Goal: Communication & Community: Answer question/provide support

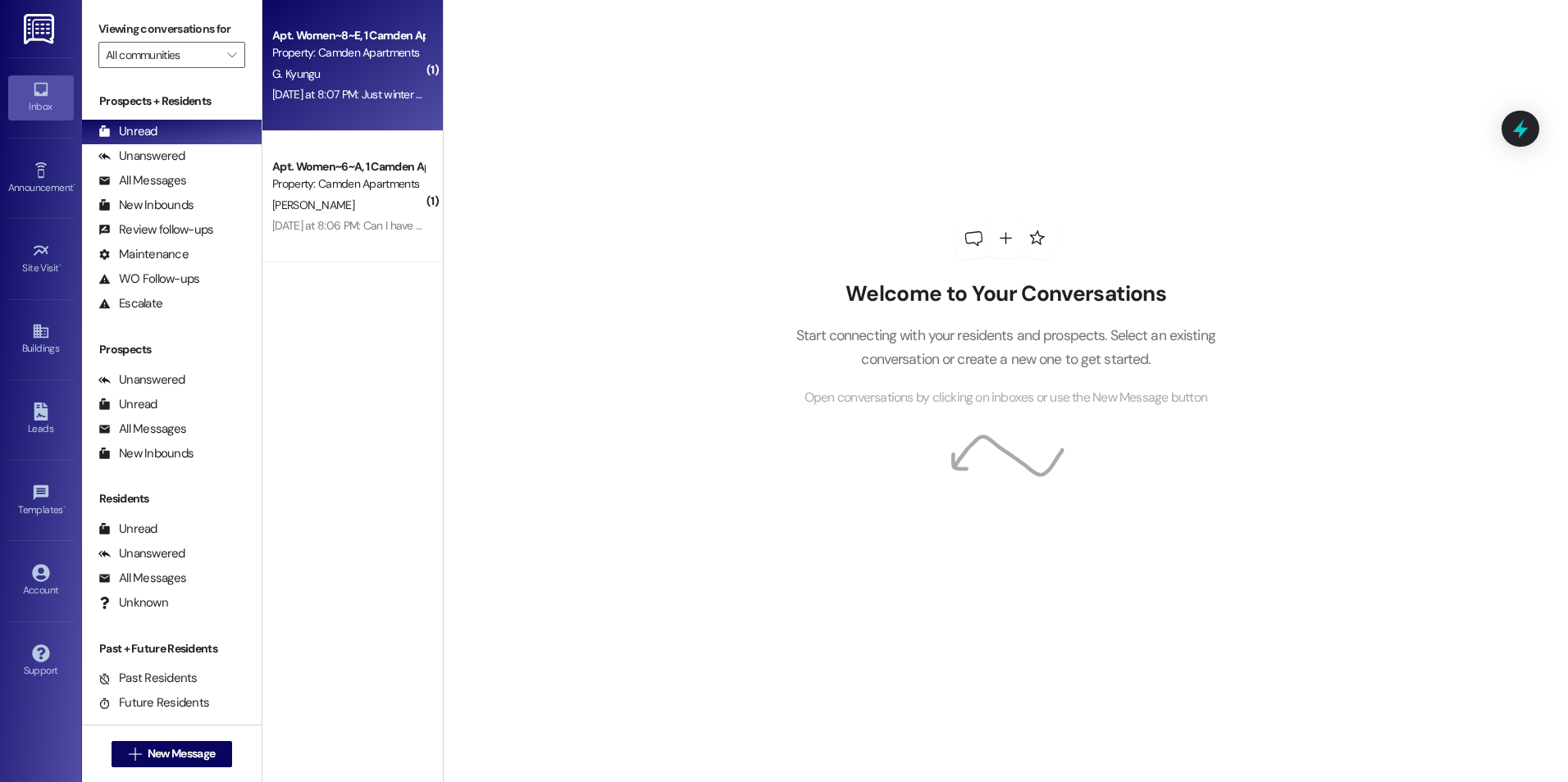
click at [337, 95] on div "[DATE] at 8:07 PM: Just winter and yes, I would need parking [DATE] at 8:07 PM:…" at bounding box center [415, 94] width 285 height 14
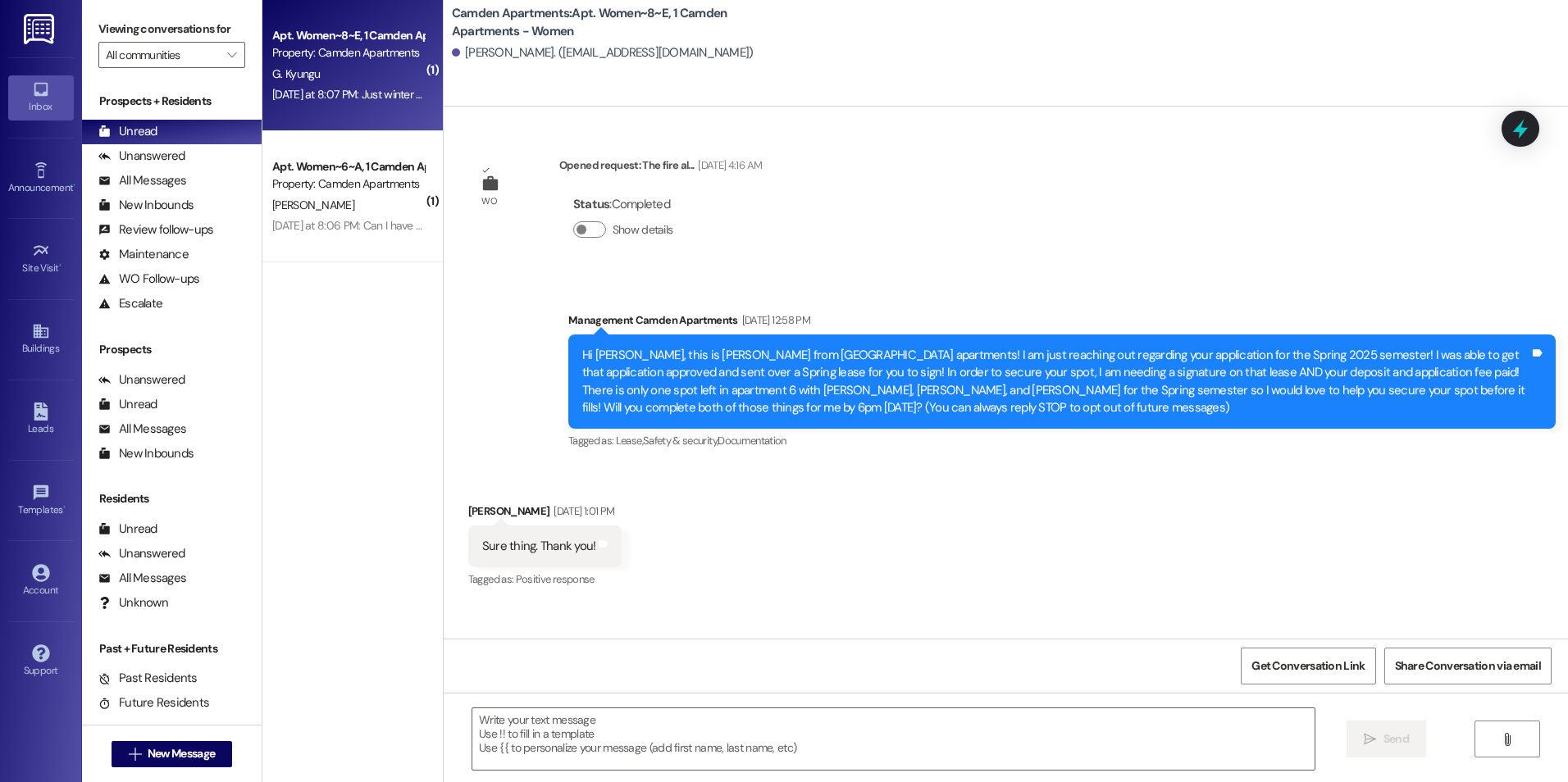
scroll to position [17156, 0]
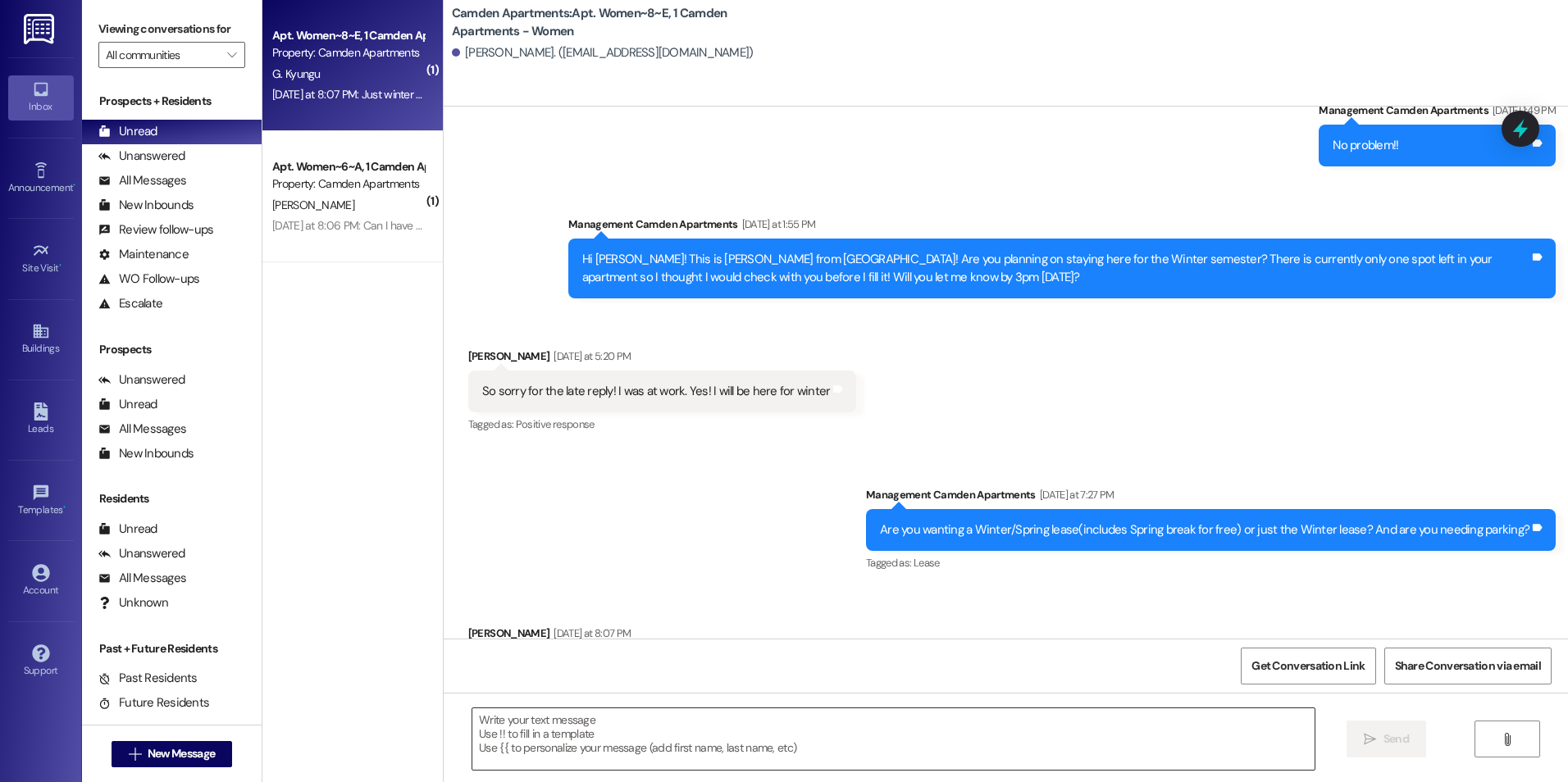
click at [640, 754] on textarea at bounding box center [892, 739] width 841 height 62
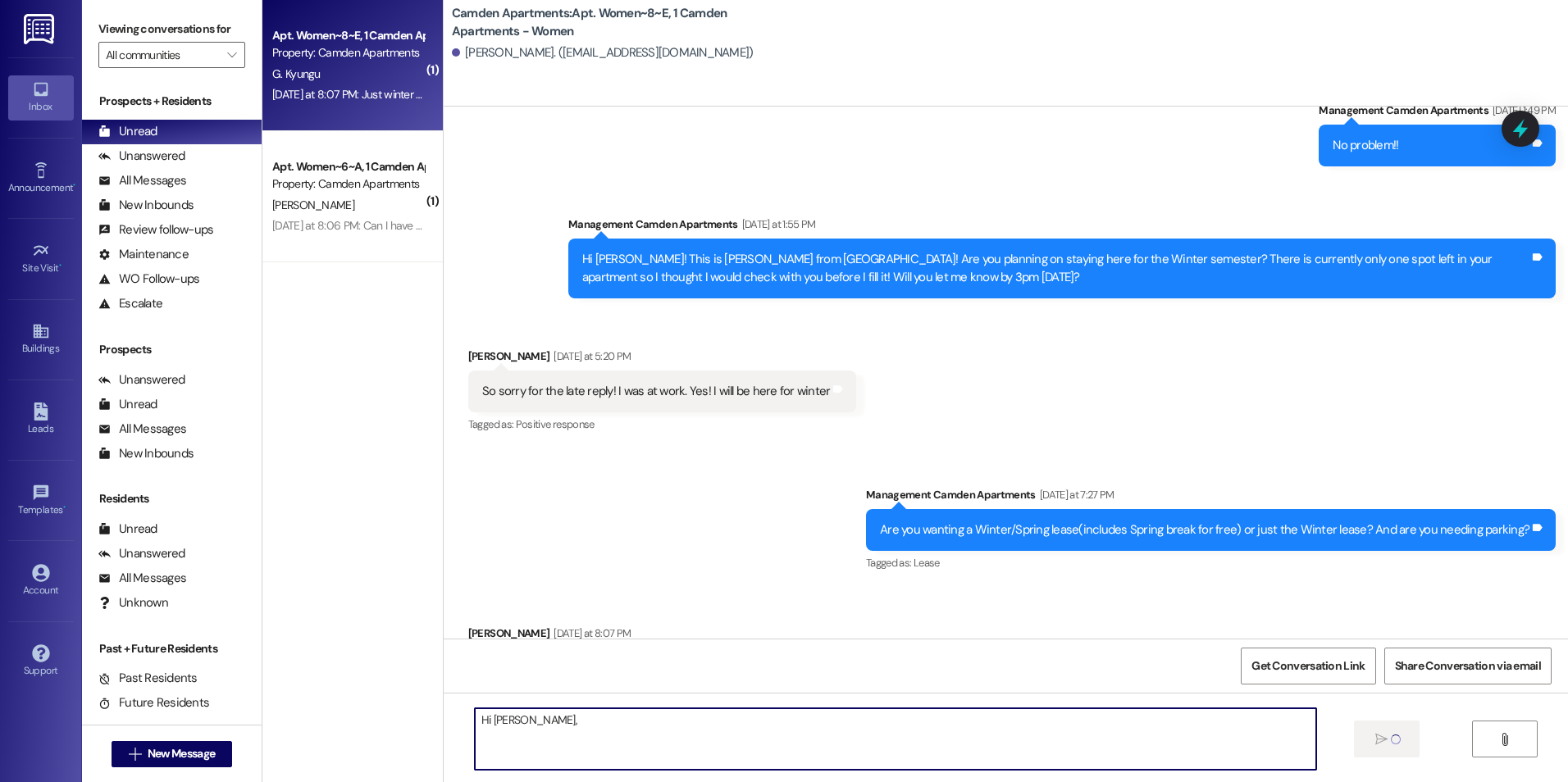
type textarea "Hi [PERSON_NAME],H"
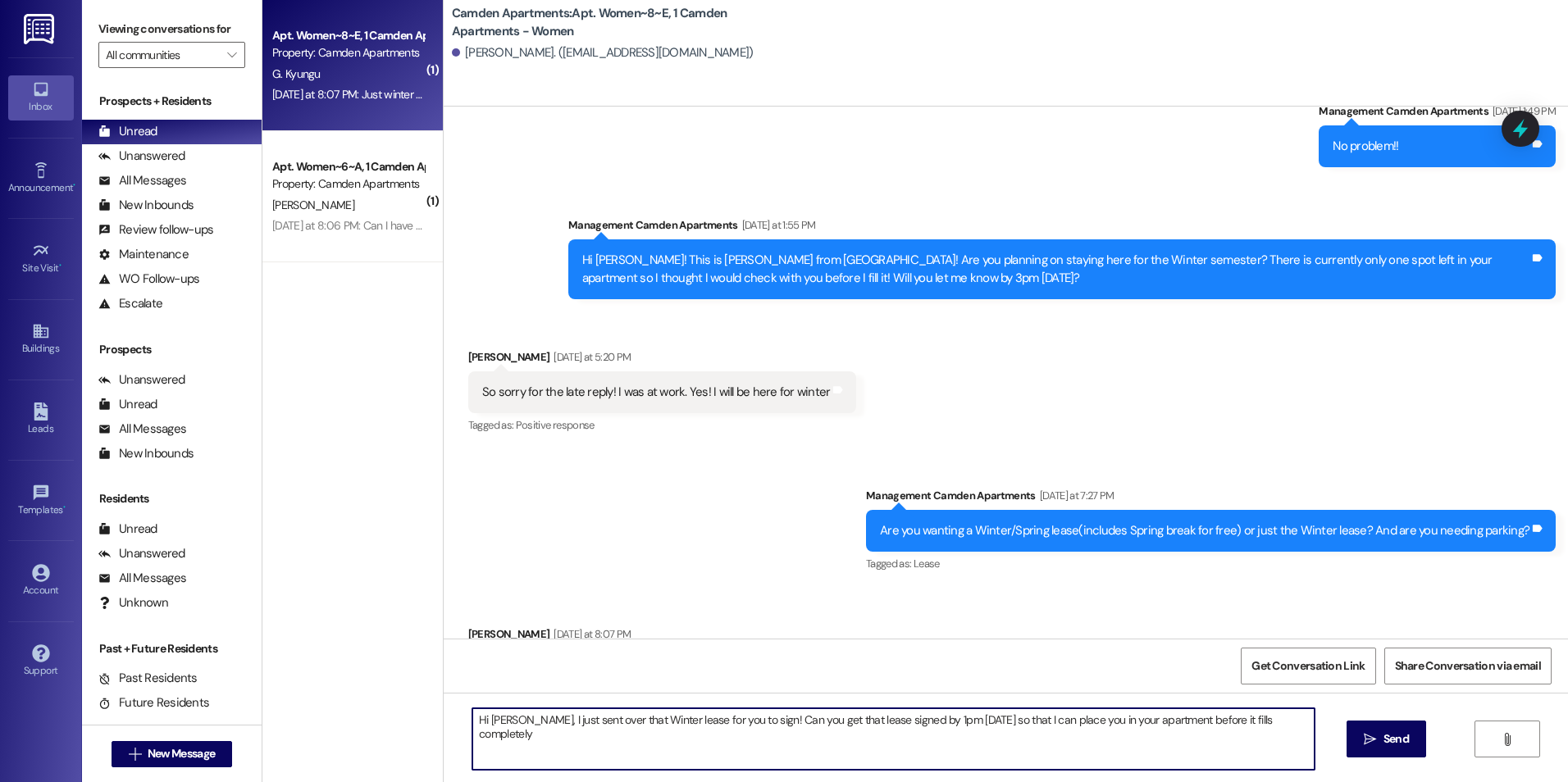
type textarea "Hi [PERSON_NAME], I just sent over that Winter lease for you to sign! Can you g…"
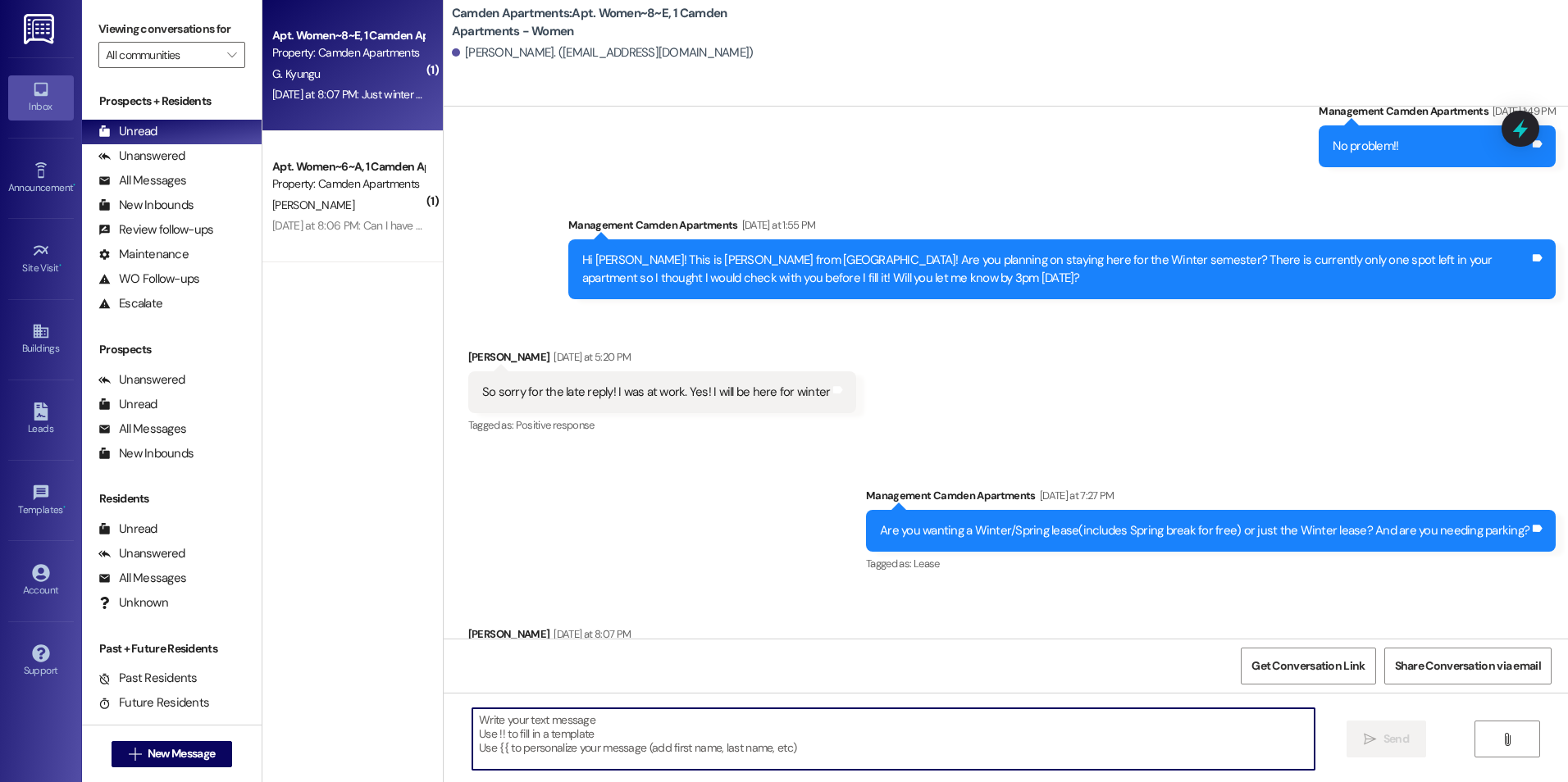
scroll to position [17498, 0]
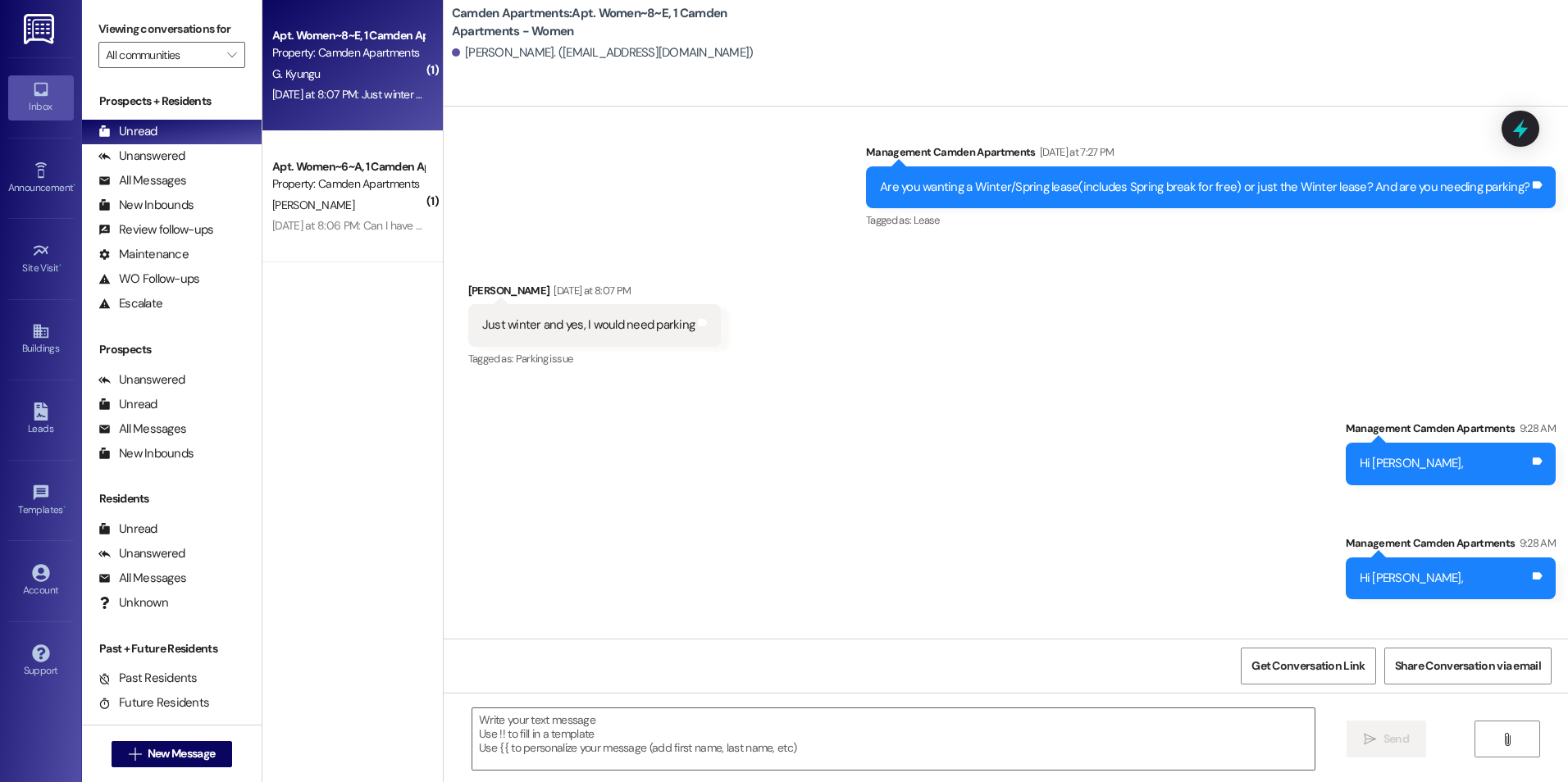
drag, startPoint x: 650, startPoint y: 603, endPoint x: 1522, endPoint y: 621, distance: 872.2
click at [1522, 672] on div "Hi [PERSON_NAME], I just sent over that Winter lease for you to sign! Can you g…" at bounding box center [1069, 692] width 971 height 42
copy div "Hi [PERSON_NAME], I just sent over that Winter lease for you to sign! Can you g…"
click at [194, 753] on span "New Message" at bounding box center [180, 753] width 67 height 17
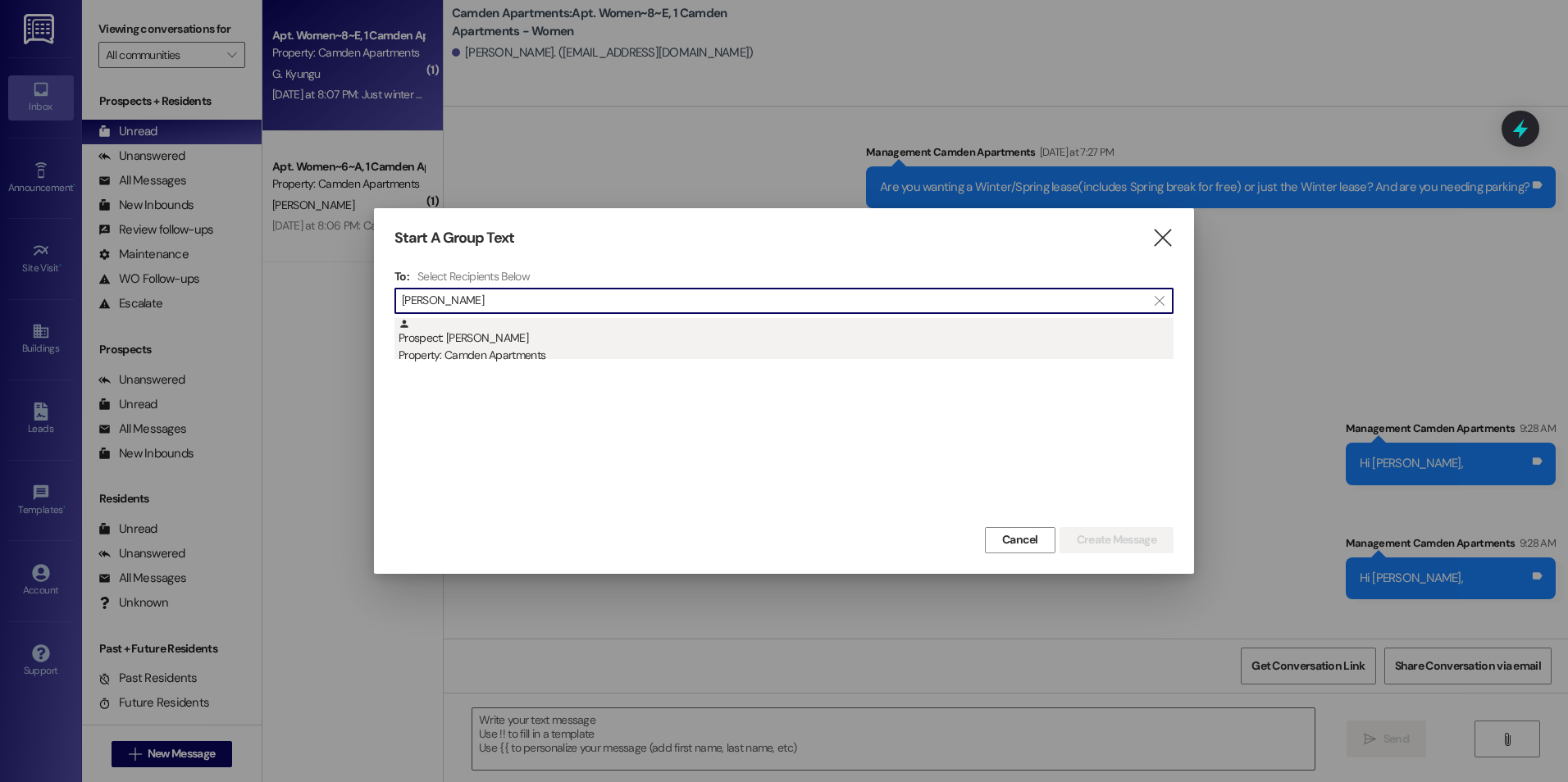
type input "[PERSON_NAME]"
click at [731, 336] on div "Prospect: [PERSON_NAME] Property: Camden Apartments" at bounding box center [785, 341] width 775 height 47
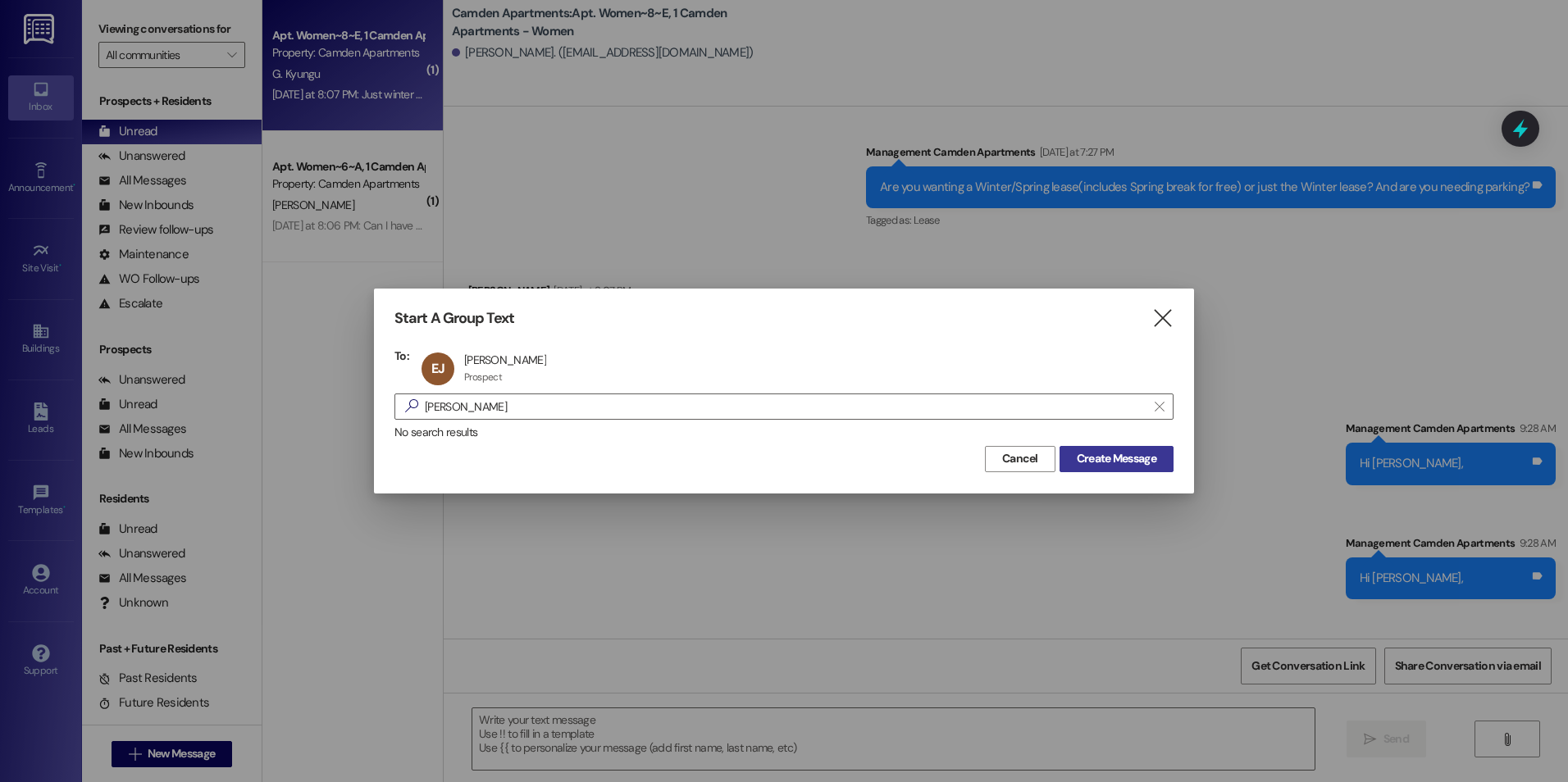
click at [1122, 461] on span "Create Message" at bounding box center [1116, 458] width 80 height 17
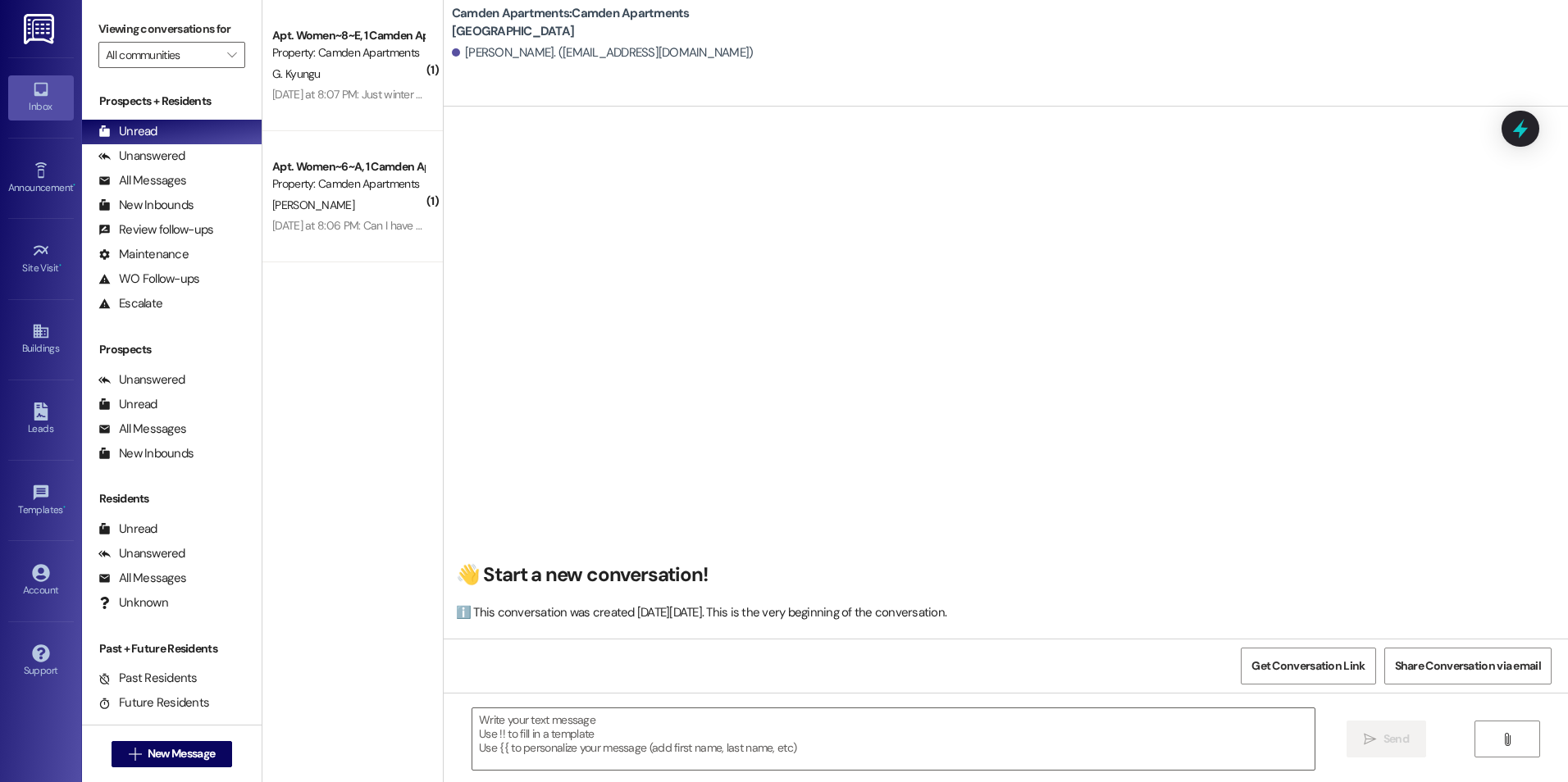
scroll to position [1, 0]
click at [782, 740] on textarea at bounding box center [892, 739] width 841 height 62
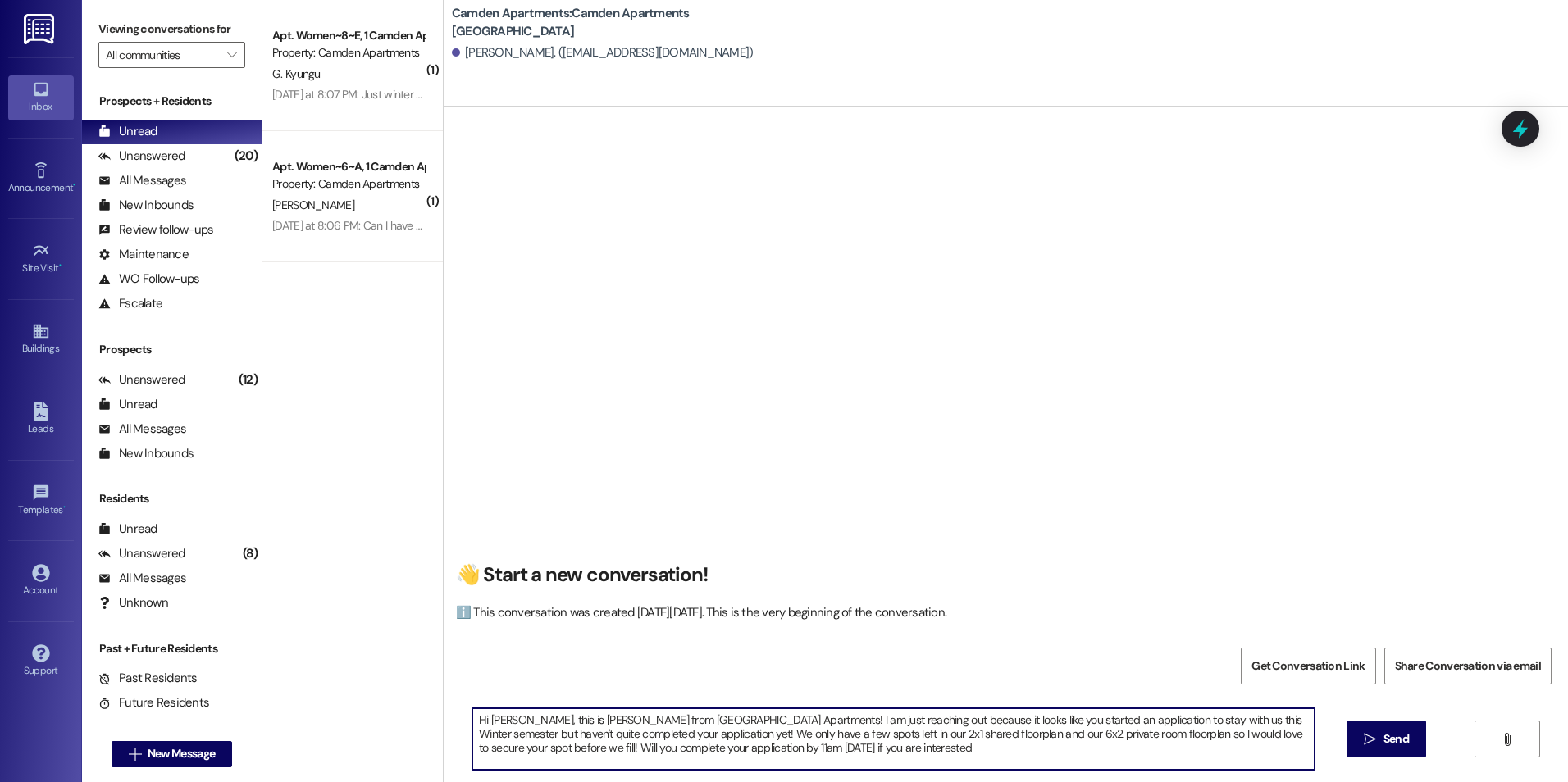
type textarea "Hi [PERSON_NAME], this is [PERSON_NAME] from [GEOGRAPHIC_DATA] Apartments! I am…"
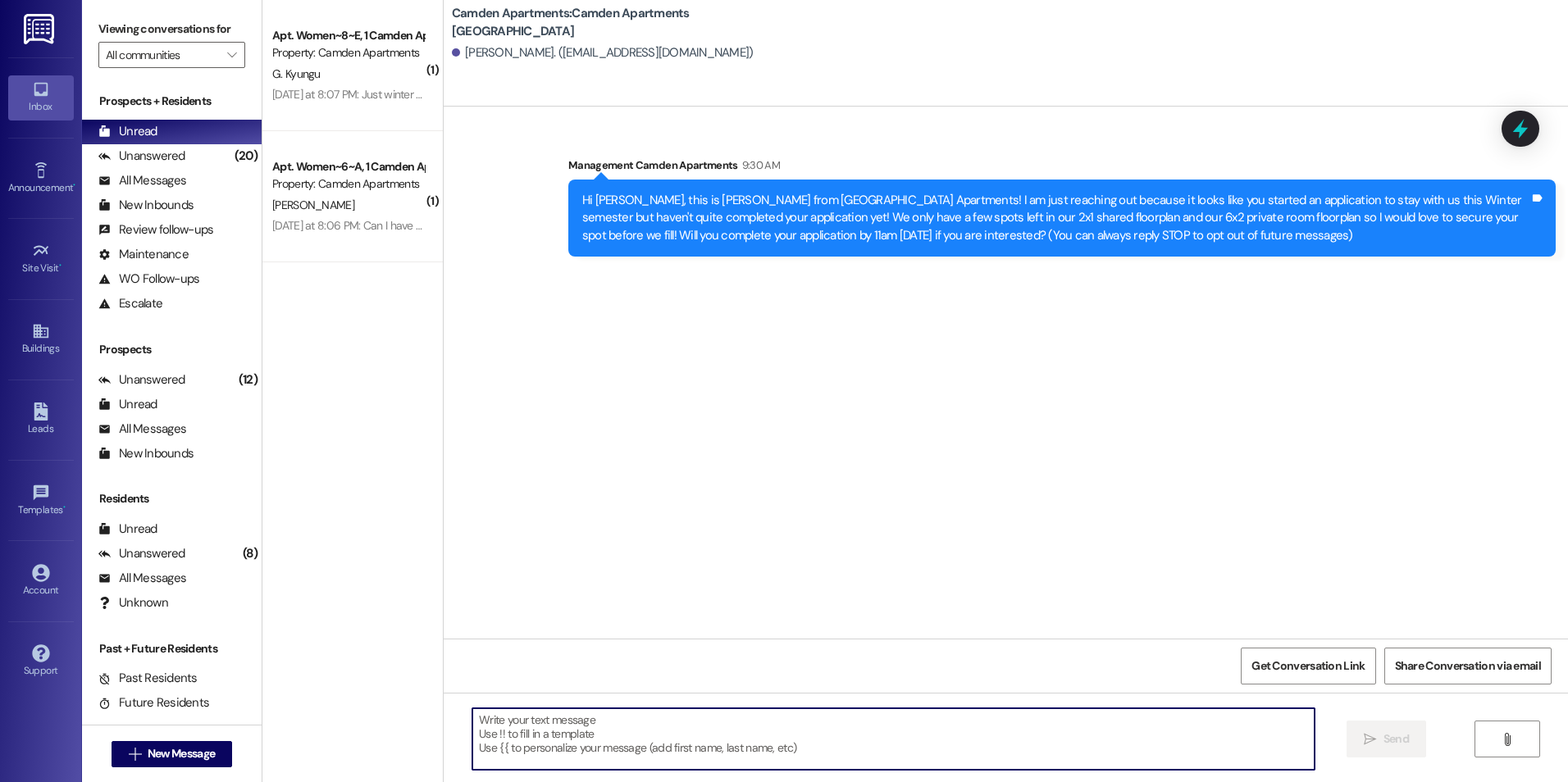
scroll to position [0, 0]
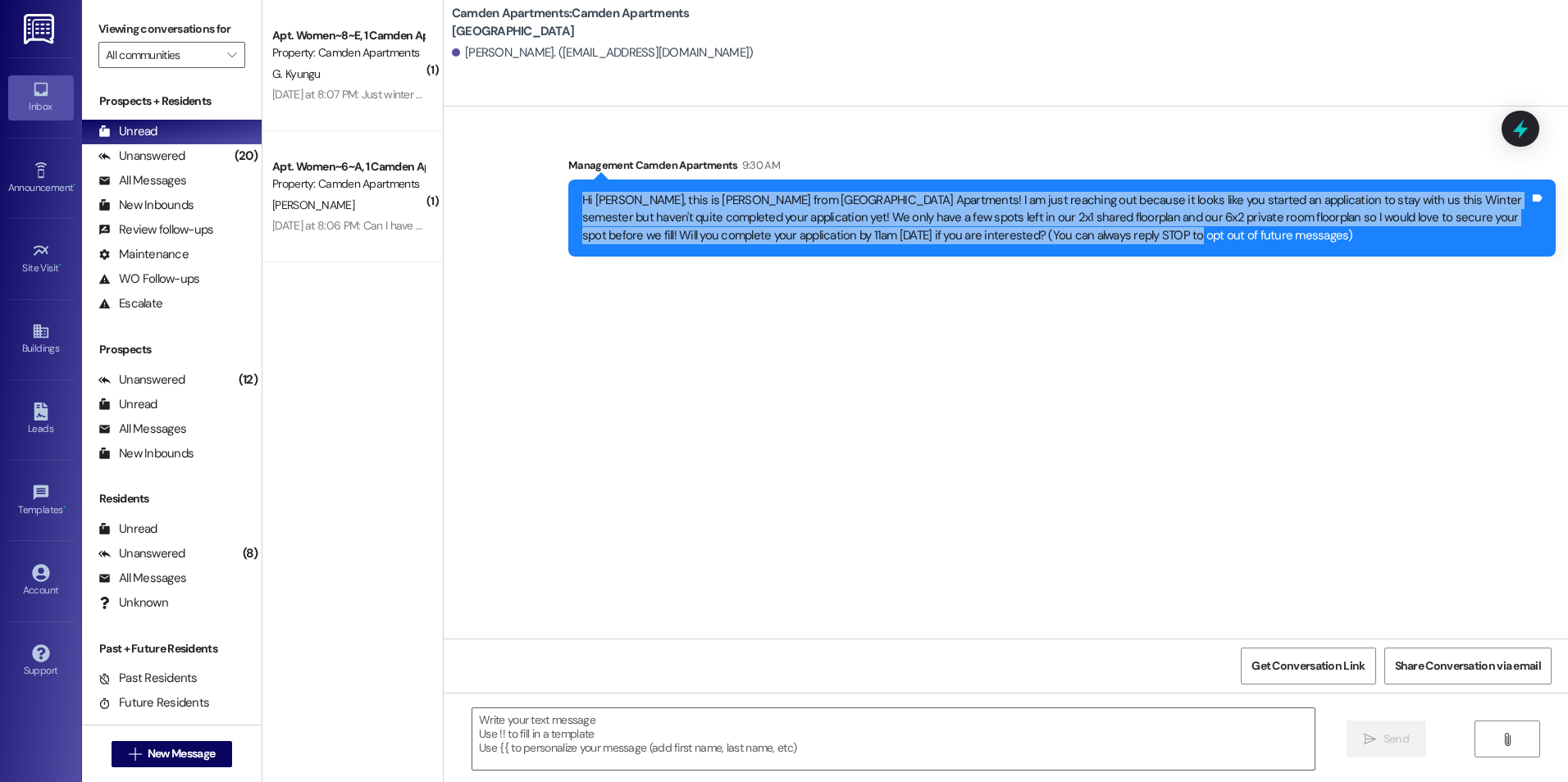
drag, startPoint x: 1145, startPoint y: 245, endPoint x: 561, endPoint y: 199, distance: 585.8
click at [568, 199] on div "Hi [PERSON_NAME], this is [PERSON_NAME] from [GEOGRAPHIC_DATA] Apartments! I am…" at bounding box center [1062, 218] width 987 height 77
copy div "Hi [PERSON_NAME], this is [PERSON_NAME] from [GEOGRAPHIC_DATA] Apartments! I am…"
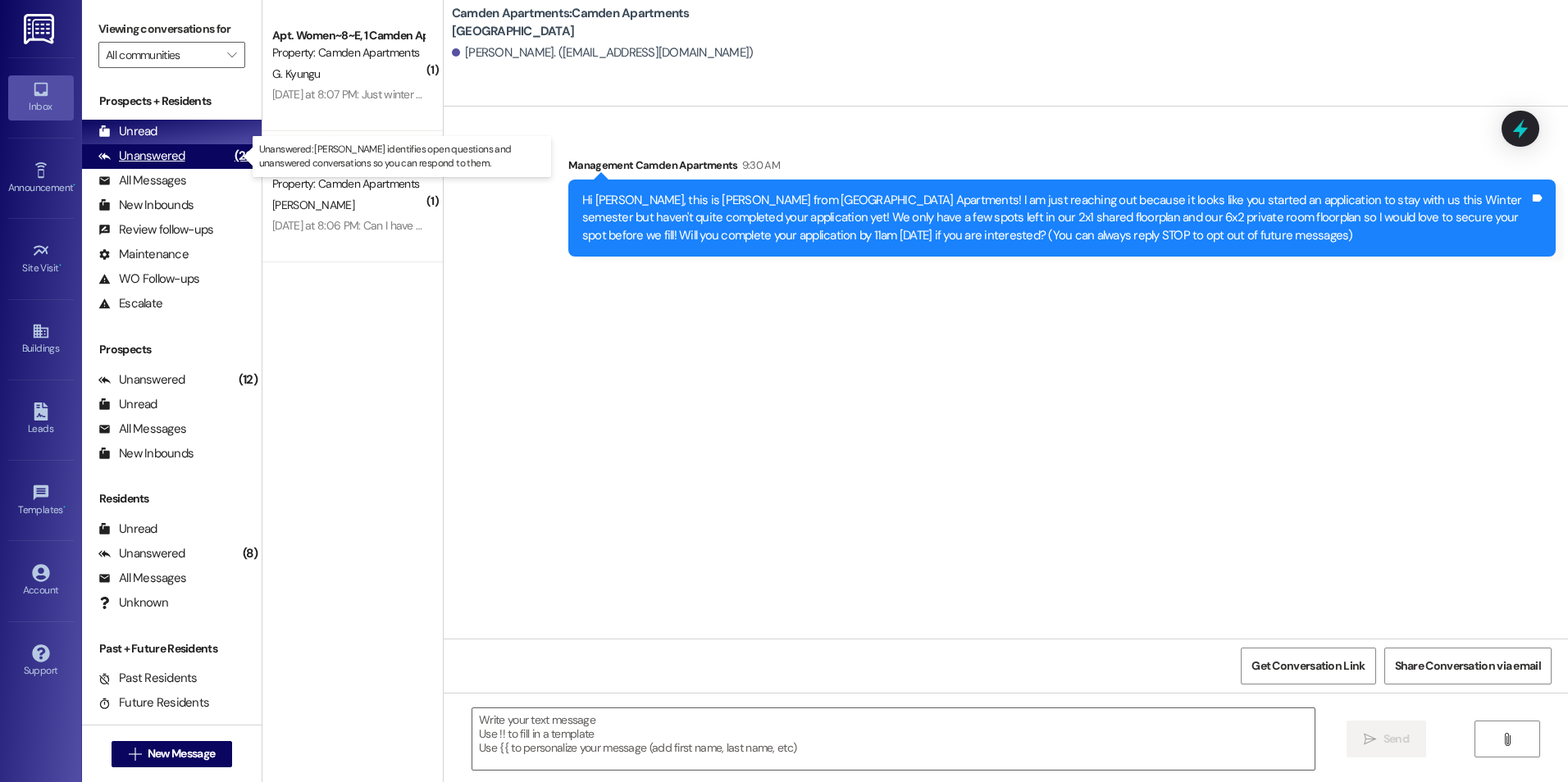
click at [162, 154] on div "Unanswered" at bounding box center [142, 155] width 87 height 17
click at [165, 136] on div "Unread (0)" at bounding box center [171, 131] width 180 height 24
